Goal: Task Accomplishment & Management: Complete application form

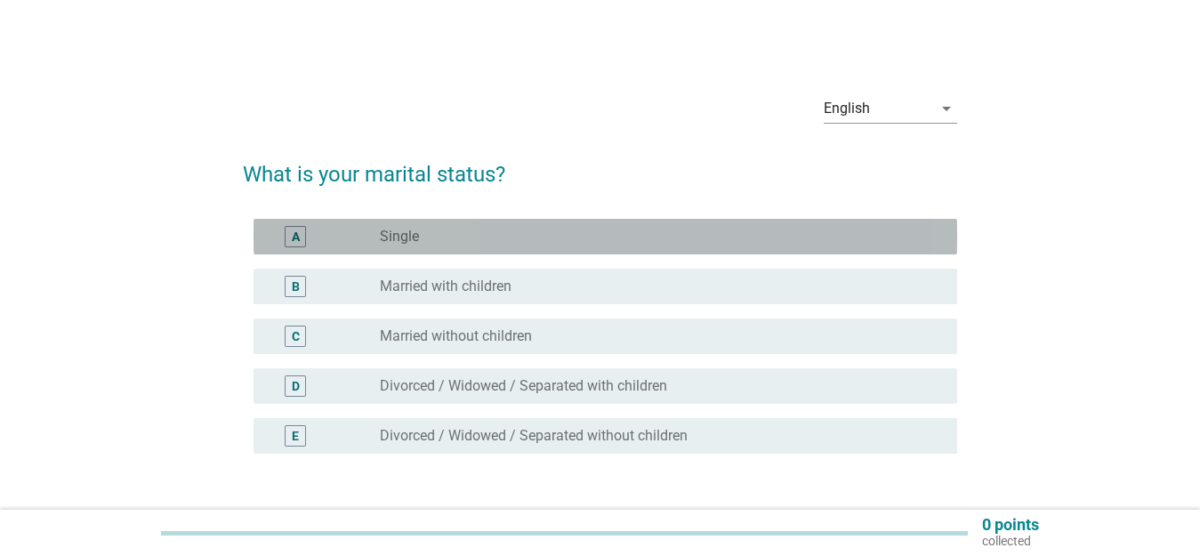
drag, startPoint x: 524, startPoint y: 246, endPoint x: 552, endPoint y: 259, distance: 31.1
click at [524, 247] on div "A radio_button_unchecked Single" at bounding box center [606, 237] width 704 height 36
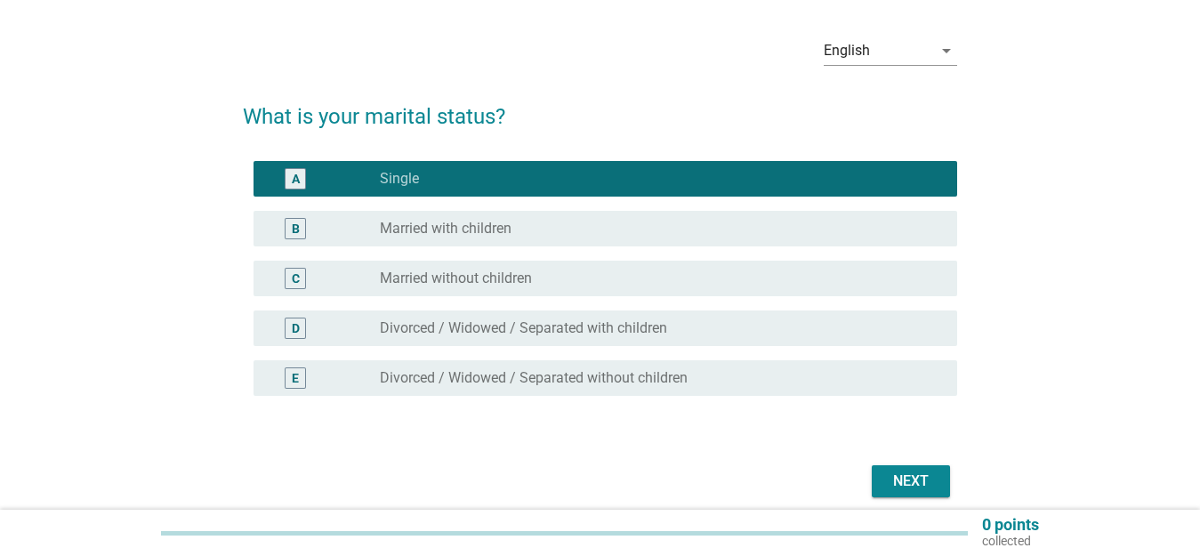
scroll to position [131, 0]
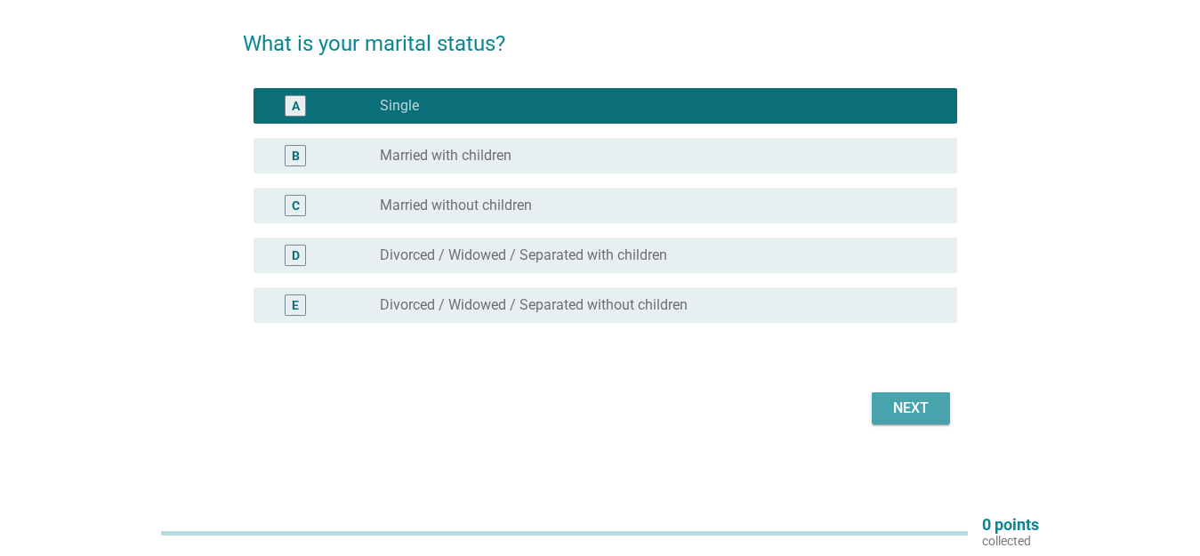
click at [915, 409] on div "Next" at bounding box center [911, 408] width 50 height 21
